Goal: Contribute content: Contribute content

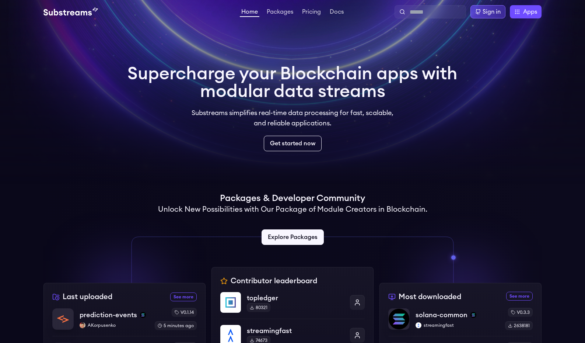
click at [485, 14] on div "Sign in" at bounding box center [491, 11] width 18 height 9
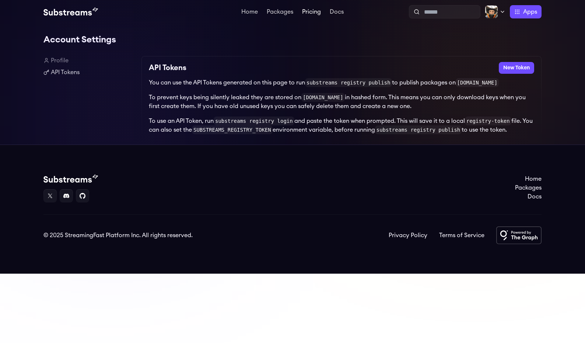
click at [312, 13] on link "Pricing" at bounding box center [312, 12] width 22 height 7
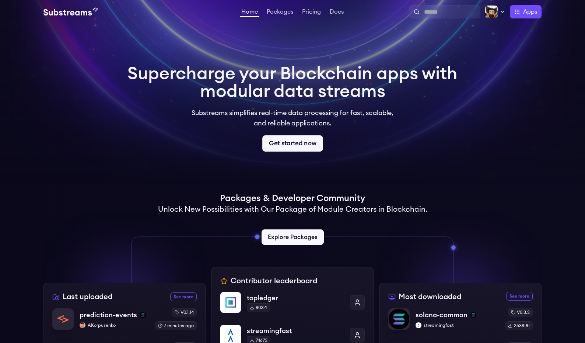
click at [294, 145] on link "Get started now" at bounding box center [292, 143] width 61 height 16
click at [277, 11] on link "Packages" at bounding box center [279, 12] width 29 height 7
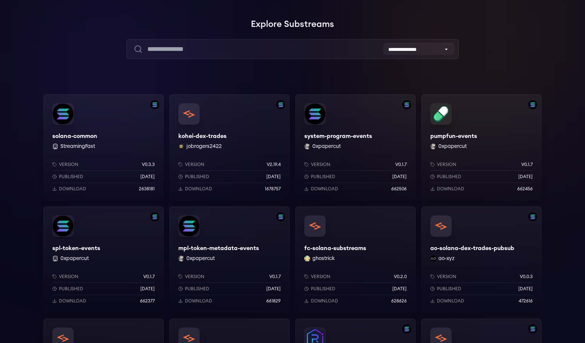
scroll to position [81, 0]
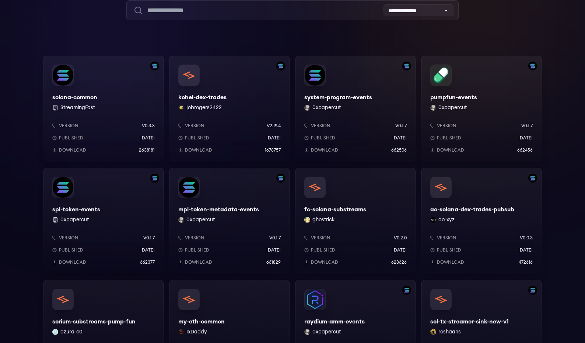
click at [357, 98] on div "system-program-events 0xpapercut Version v0.1.7 Published 9 months ago Download…" at bounding box center [355, 109] width 120 height 106
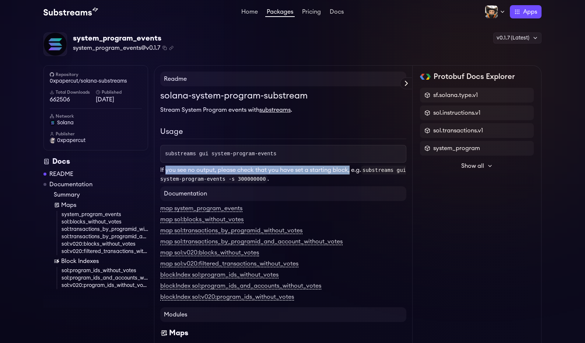
drag, startPoint x: 166, startPoint y: 166, endPoint x: 352, endPoint y: 170, distance: 186.0
click at [352, 170] on p "If you see no output, please check that you have set a starting block, e.g. sub…" at bounding box center [283, 174] width 246 height 18
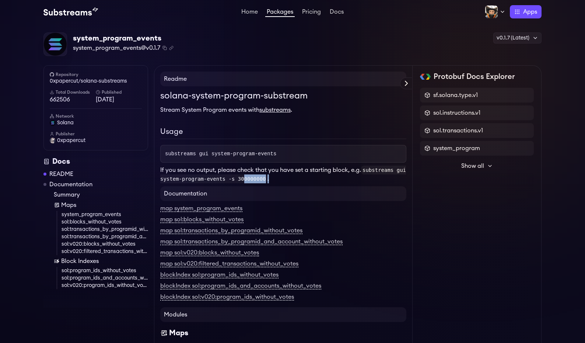
drag, startPoint x: 302, startPoint y: 178, endPoint x: 254, endPoint y: 174, distance: 48.4
click at [253, 174] on p "If you see no output, please check that you have set a starting block, e.g. sub…" at bounding box center [283, 174] width 246 height 18
click at [298, 169] on p "If you see no output, please check that you have set a starting block, e.g. sub…" at bounding box center [283, 174] width 246 height 18
click at [336, 143] on div "solana-system-program-substream Stream System Program events with substreams . …" at bounding box center [283, 136] width 246 height 94
drag, startPoint x: 293, startPoint y: 155, endPoint x: 159, endPoint y: 152, distance: 133.7
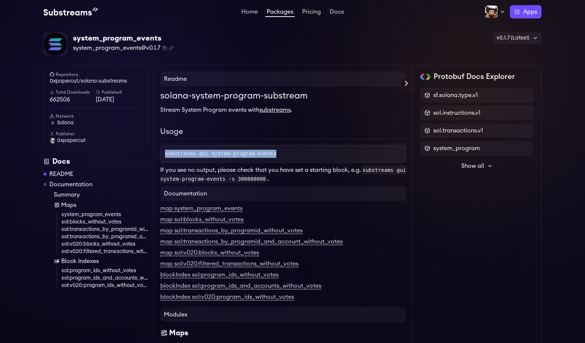
click at [160, 152] on pre "substreams gui system-program-events" at bounding box center [283, 154] width 246 height 18
click at [190, 149] on pre "substreams gui system-program-events" at bounding box center [283, 154] width 246 height 18
click at [277, 109] on link "substreams" at bounding box center [274, 110] width 31 height 6
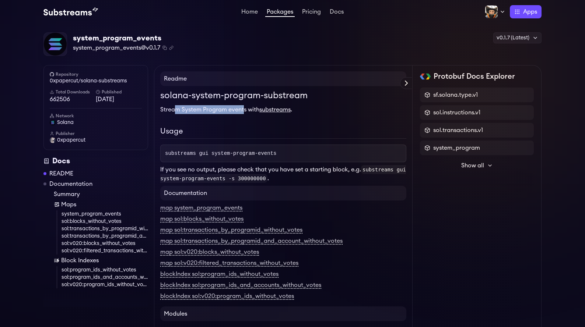
drag, startPoint x: 176, startPoint y: 111, endPoint x: 245, endPoint y: 112, distance: 68.1
click at [245, 111] on p "Stream System Program events with substreams ." at bounding box center [283, 109] width 246 height 9
click at [245, 112] on p "Stream System Program events with substreams ." at bounding box center [283, 109] width 246 height 9
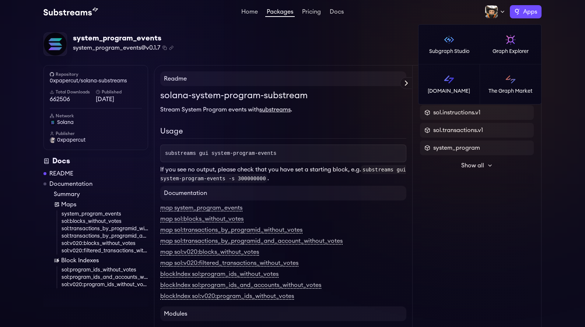
click at [524, 13] on span "Apps" at bounding box center [530, 11] width 14 height 9
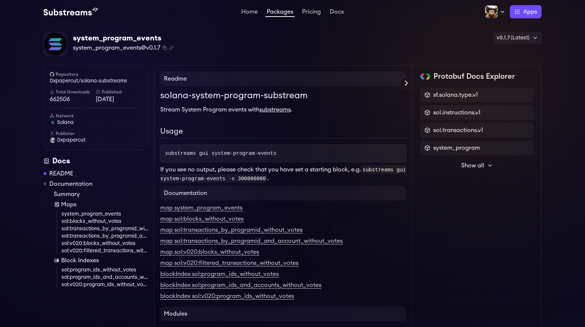
drag, startPoint x: 451, startPoint y: 15, endPoint x: 470, endPoint y: 15, distance: 18.8
click at [452, 15] on div "Profile Publish Settings Logout Apps Subgraph Studio Graph Explorer [DOMAIN_NAM…" at bounding box center [443, 11] width 196 height 13
click at [483, 14] on div "Profile Publish Settings Logout Apps Subgraph Studio Graph Explorer [DOMAIN_NAM…" at bounding box center [443, 11] width 196 height 13
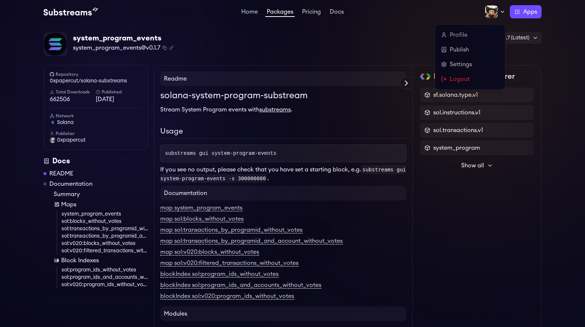
click at [489, 14] on img at bounding box center [491, 11] width 13 height 13
click at [452, 50] on link "Publish" at bounding box center [470, 49] width 58 height 9
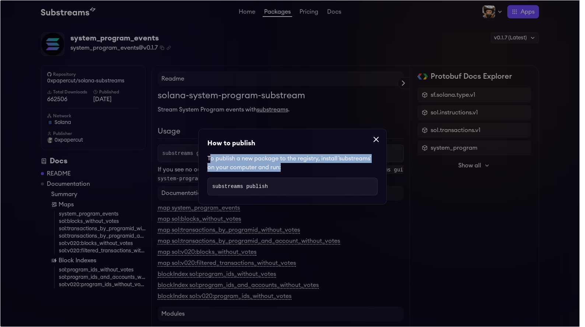
drag, startPoint x: 210, startPoint y: 156, endPoint x: 338, endPoint y: 175, distance: 129.1
click at [338, 175] on div "How to publish To publish a new package to the registry, install `substreams` o…" at bounding box center [292, 167] width 189 height 76
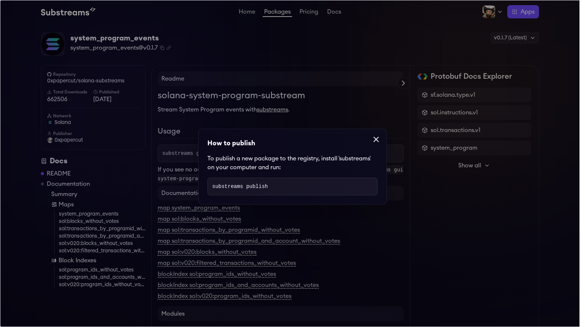
click at [338, 175] on div "How to publish To publish a new package to the registry, install `substreams` o…" at bounding box center [292, 167] width 189 height 76
click at [376, 140] on icon at bounding box center [376, 139] width 9 height 9
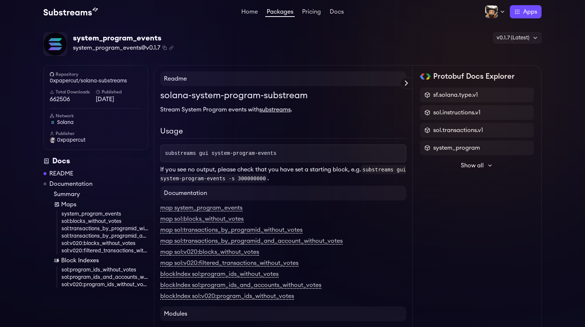
click at [257, 55] on div "system_program_events system_program_events@v0.1.7 Copied! Copied! v0.1.7 (Late…" at bounding box center [292, 44] width 498 height 24
click at [245, 5] on div "Home Packages Pricing Docs Home Packages Pricing Docs Profile Publish Settings …" at bounding box center [292, 12] width 585 height 24
click at [245, 6] on div "Home Packages Pricing Docs Home Packages Pricing Docs Profile Publish Settings …" at bounding box center [292, 11] width 498 height 13
click at [245, 13] on link "Home" at bounding box center [250, 12] width 20 height 7
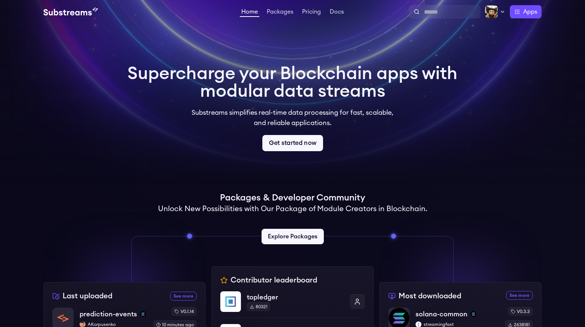
click at [291, 136] on link "Get started now" at bounding box center [292, 143] width 61 height 16
